Goal: Navigation & Orientation: Find specific page/section

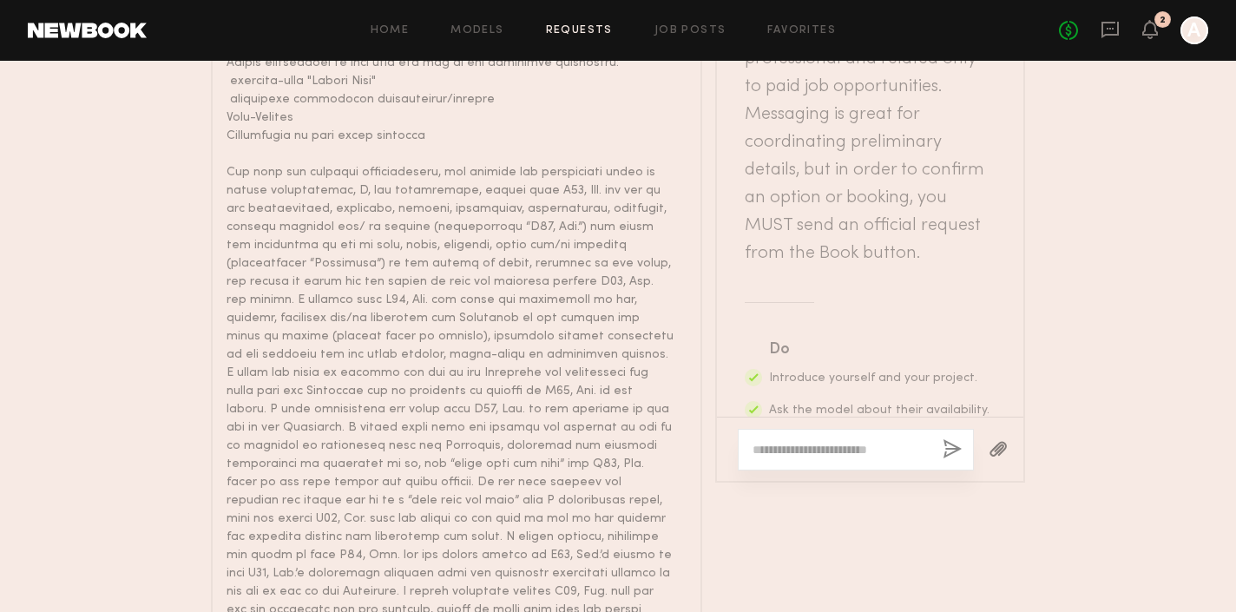
scroll to position [1990, 0]
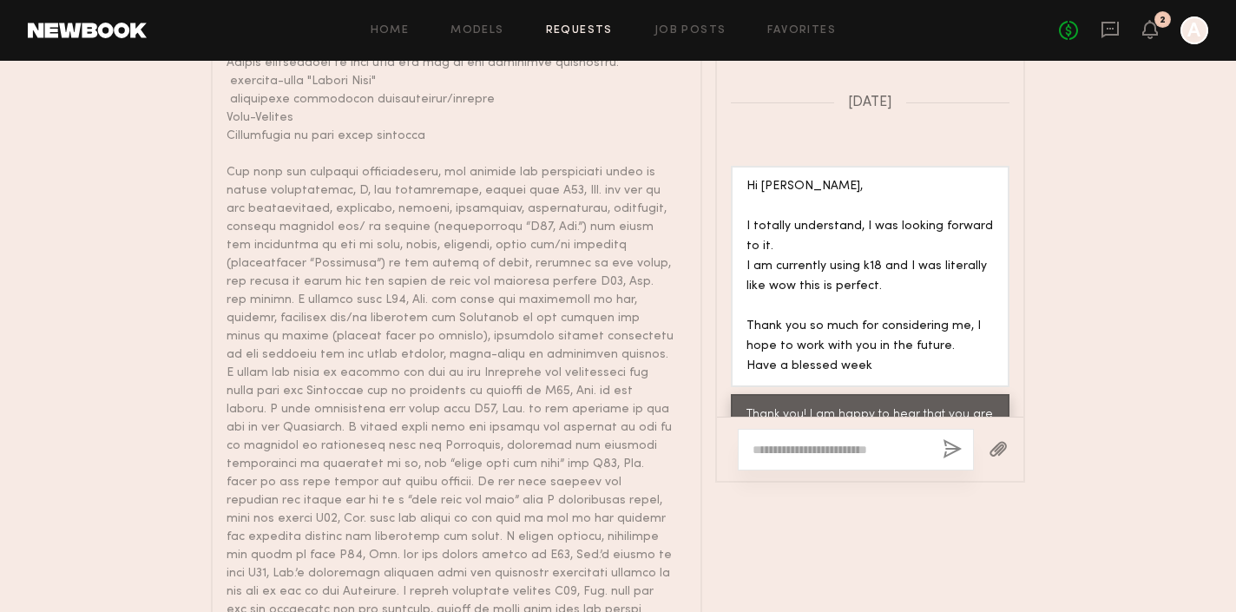
click at [678, 21] on div "Home Models Requests Job Posts Favorites Sign Out No fees up to $5,000 2 A" at bounding box center [677, 30] width 1061 height 28
click at [680, 23] on div "Home Models Requests Job Posts Favorites Sign Out No fees up to $5,000 2 A" at bounding box center [677, 30] width 1061 height 28
click at [683, 30] on link "Job Posts" at bounding box center [690, 30] width 72 height 11
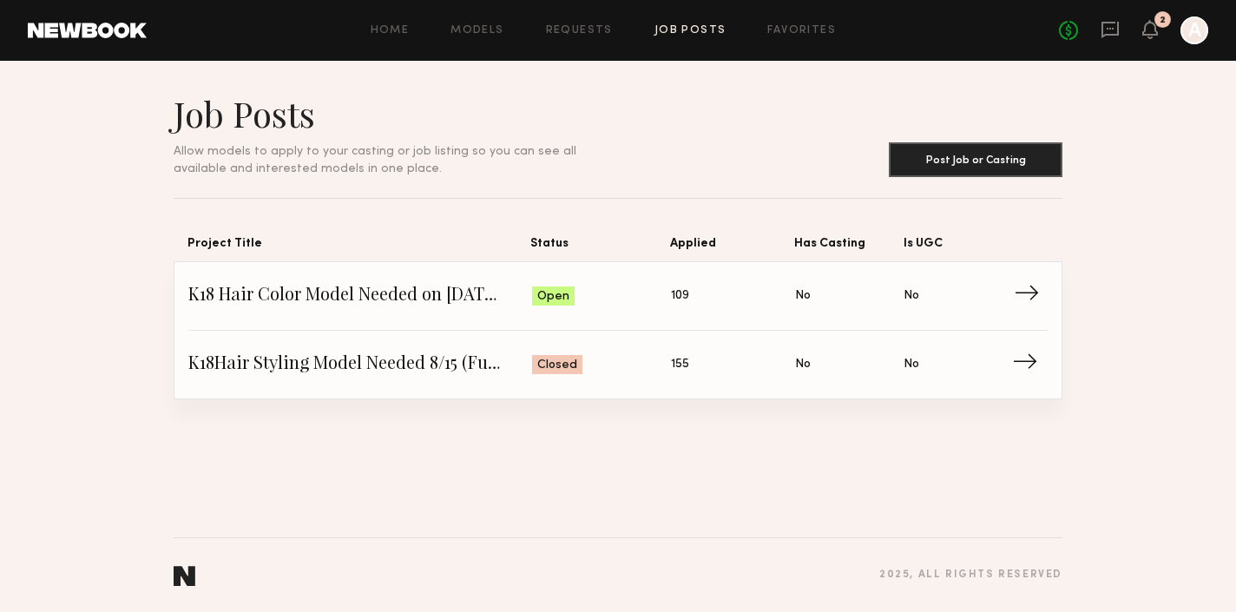
click at [1023, 300] on span "→" at bounding box center [1032, 296] width 36 height 26
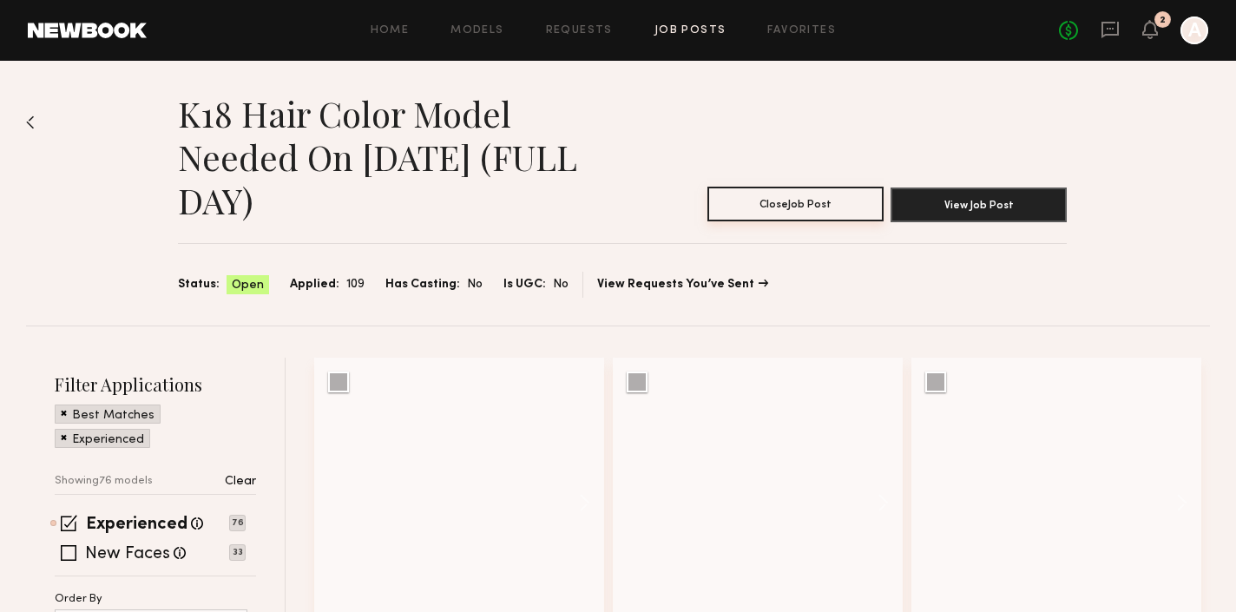
click at [831, 203] on button "Close Job Post" at bounding box center [795, 204] width 176 height 35
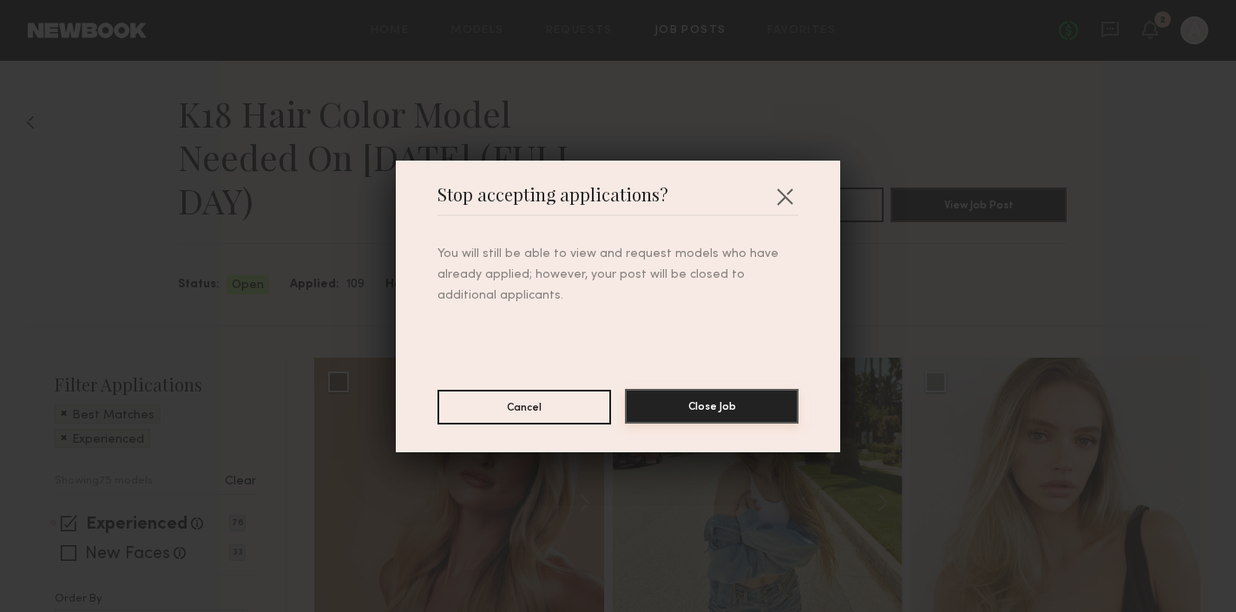
click at [705, 401] on button "Close Job" at bounding box center [712, 406] width 174 height 35
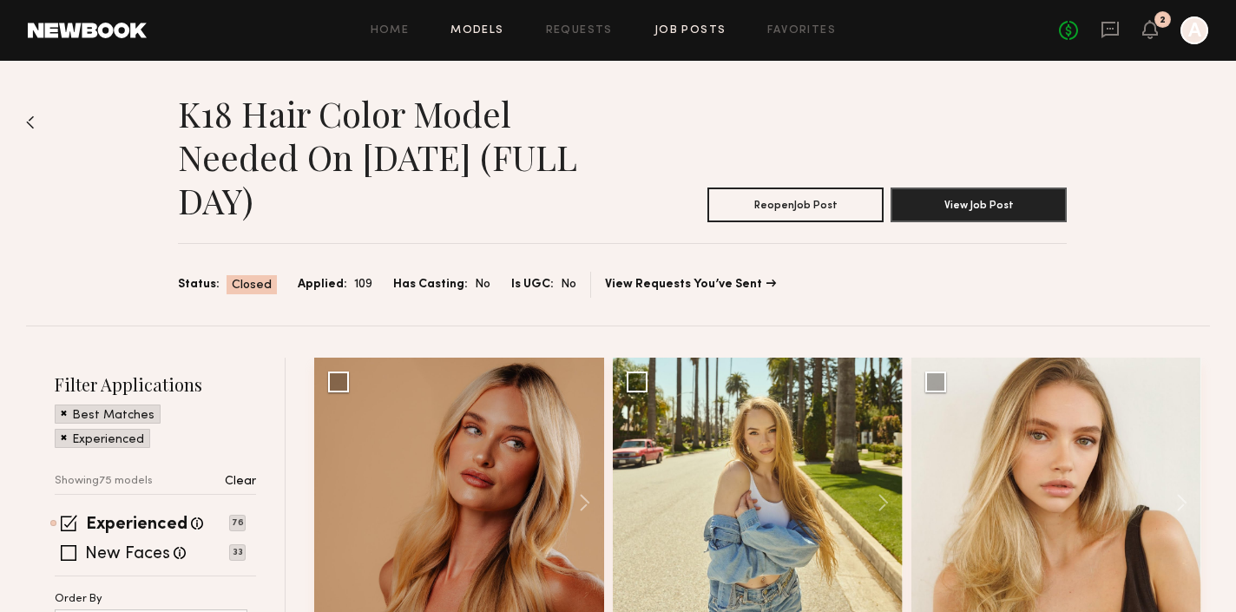
click at [480, 29] on link "Models" at bounding box center [476, 30] width 53 height 11
